Goal: Task Accomplishment & Management: Use online tool/utility

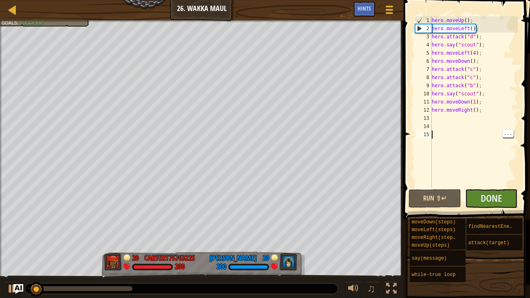
click at [498, 162] on div "hero . moveUp ( ) ; hero . moveLeft ( ) ; hero . attack ( "d" ) ; hero . say ( …" at bounding box center [474, 110] width 88 height 188
click at [494, 194] on span "Done" at bounding box center [491, 198] width 21 height 13
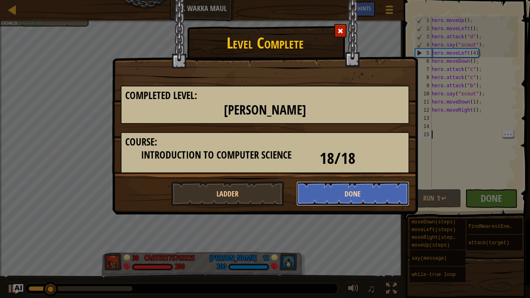
click at [350, 193] on button "Done" at bounding box center [353, 194] width 113 height 24
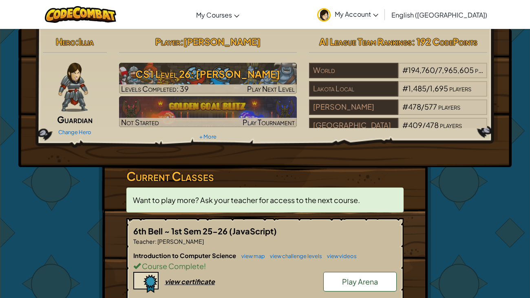
click at [340, 275] on link "Play Arena" at bounding box center [359, 282] width 73 height 20
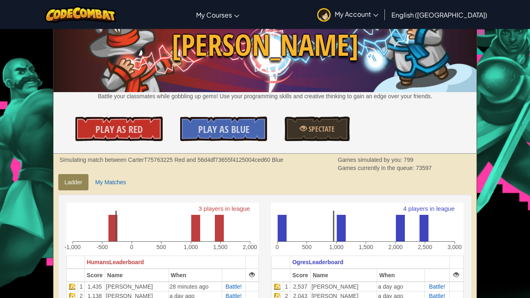
scroll to position [43, 0]
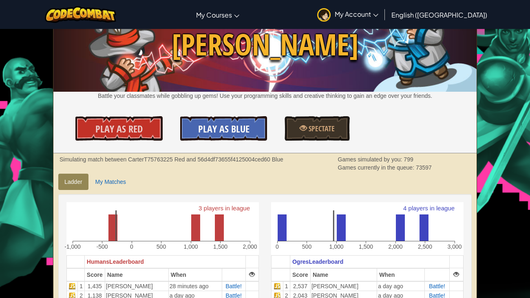
click at [234, 127] on span "Play As Blue" at bounding box center [223, 128] width 51 height 13
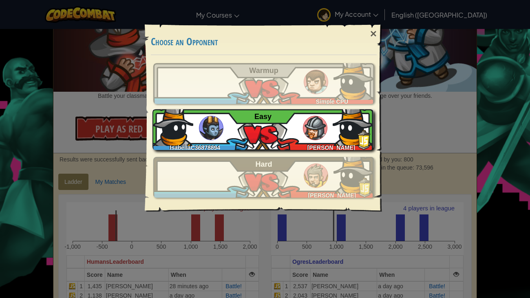
click at [345, 133] on img at bounding box center [353, 125] width 41 height 41
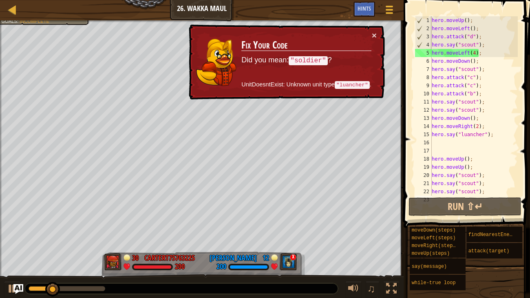
click at [476, 133] on div "hero . moveUp ( ) ; hero . moveLeft ( ) ; hero . attack ( "d" ) ; hero . say ( …" at bounding box center [474, 114] width 88 height 196
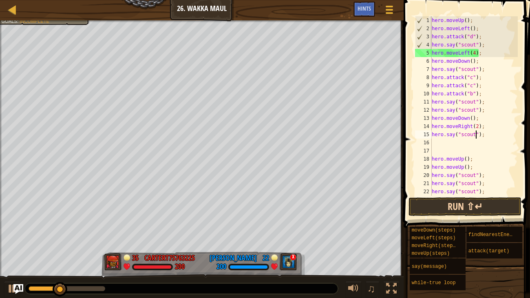
type textarea "hero.say("scout");"
click at [446, 202] on button "Run ⇧↵" at bounding box center [465, 206] width 113 height 19
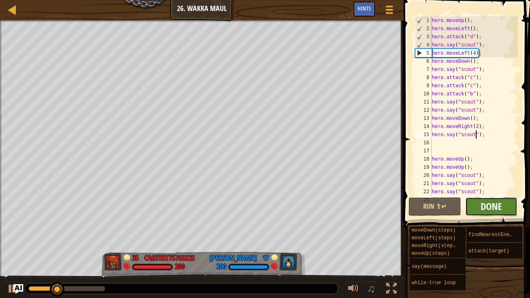
click at [493, 206] on span "Done" at bounding box center [491, 206] width 21 height 13
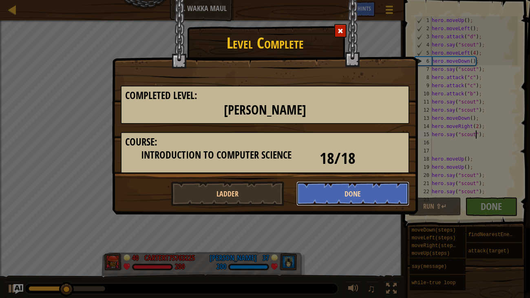
click at [381, 190] on button "Done" at bounding box center [353, 194] width 113 height 24
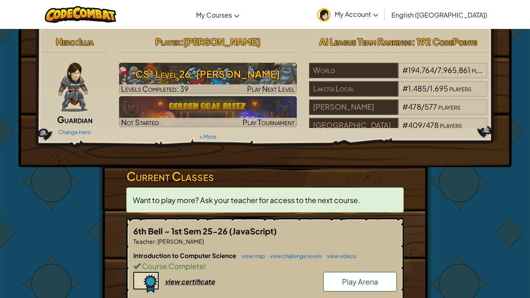
click at [353, 277] on span "Play Arena" at bounding box center [360, 281] width 36 height 9
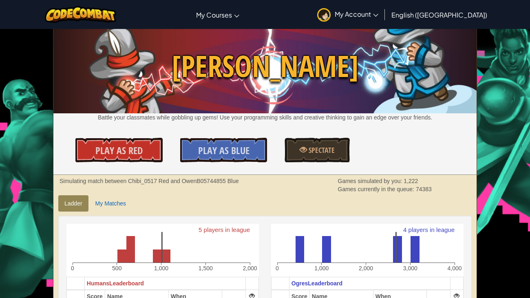
scroll to position [102, 0]
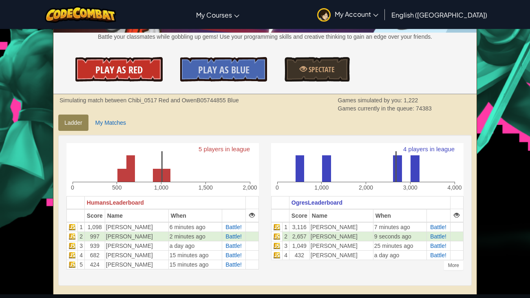
click at [149, 73] on link "Play As Red" at bounding box center [118, 69] width 87 height 24
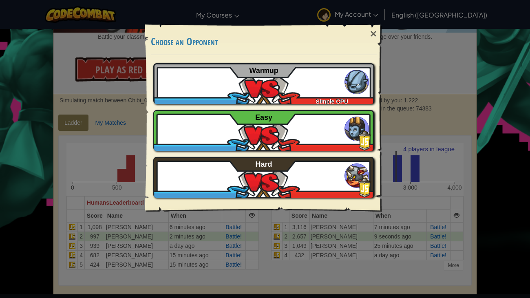
click at [142, 69] on div "× Choose an Opponent Play Tutorial Recommended if you've never played before Sk…" at bounding box center [265, 149] width 530 height 298
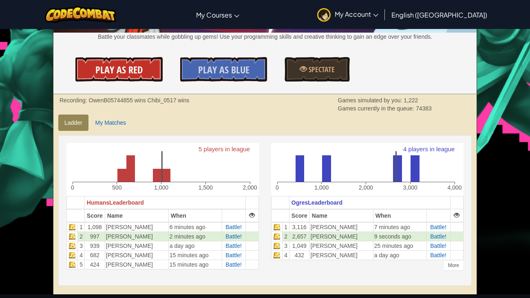
click at [150, 72] on link "Play As Red" at bounding box center [118, 69] width 87 height 24
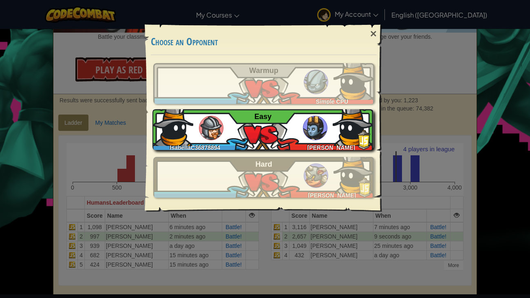
click at [345, 127] on img at bounding box center [353, 125] width 41 height 41
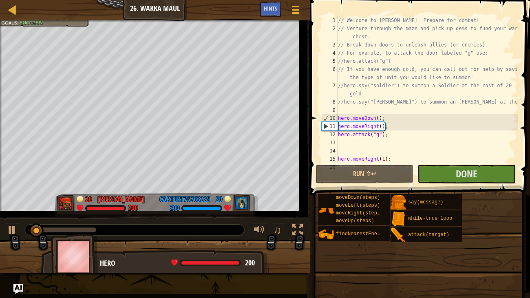
click at [412, 129] on div "// Welcome to Wakka Maul! Prepare for combat! // Venture through the maze and p…" at bounding box center [433, 97] width 192 height 163
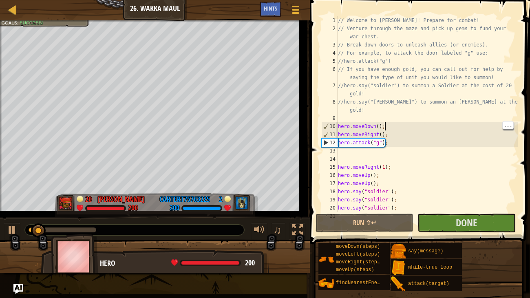
type textarea "hero.moveDown();"
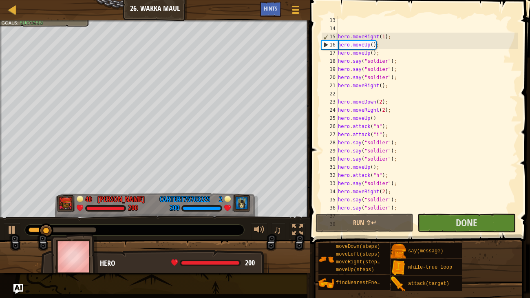
scroll to position [130, 0]
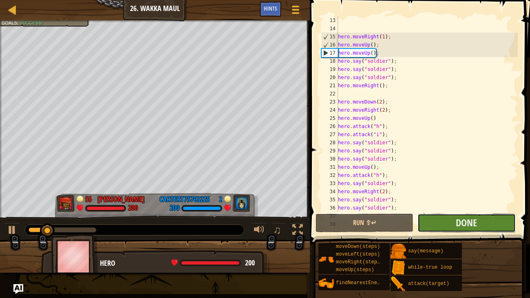
click at [436, 223] on button "Done" at bounding box center [467, 223] width 98 height 19
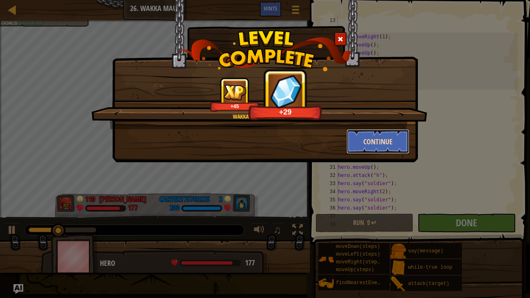
click at [377, 140] on button "Continue" at bounding box center [378, 141] width 63 height 24
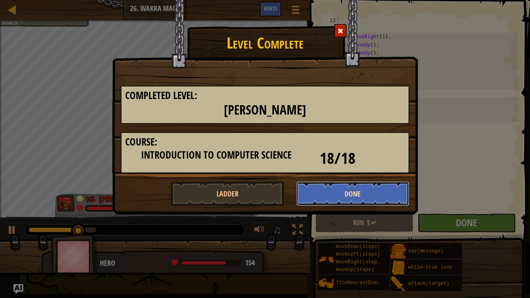
click at [356, 189] on button "Done" at bounding box center [353, 194] width 113 height 24
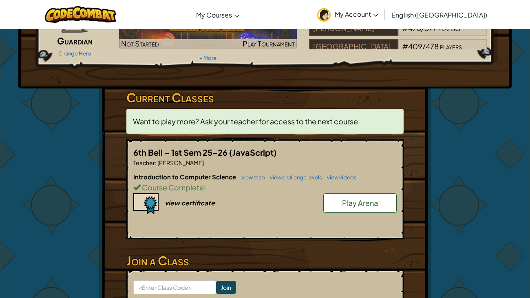
scroll to position [83, 0]
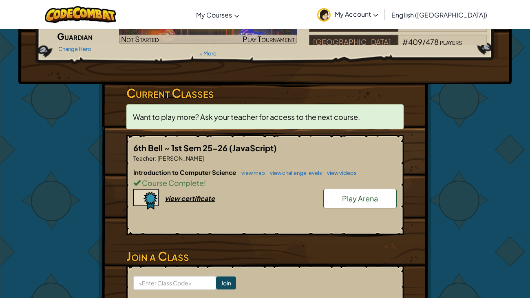
click at [376, 196] on span "Play Arena" at bounding box center [360, 198] width 36 height 9
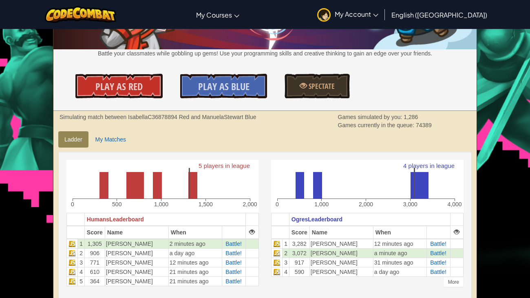
scroll to position [84, 0]
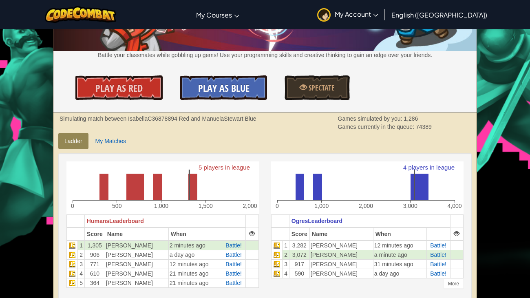
click at [247, 89] on span "Play As Blue" at bounding box center [223, 88] width 51 height 13
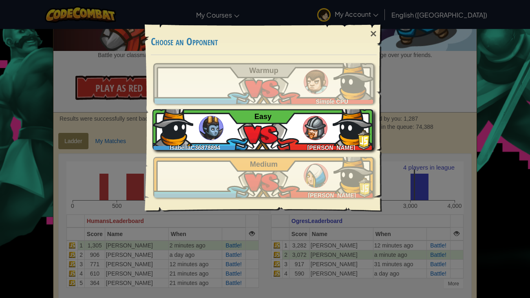
click at [355, 131] on span at bounding box center [363, 140] width 20 height 20
